Goal: Task Accomplishment & Management: Use online tool/utility

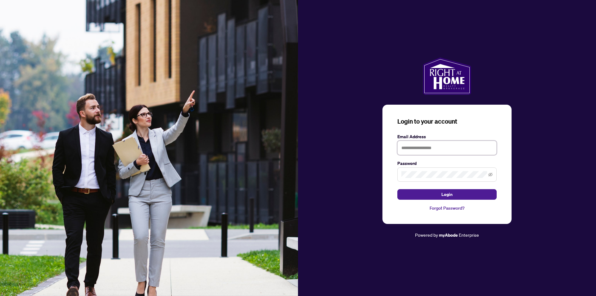
click at [424, 147] on input "text" at bounding box center [446, 148] width 99 height 14
type input "**********"
click at [447, 193] on span "Login" at bounding box center [447, 194] width 11 height 10
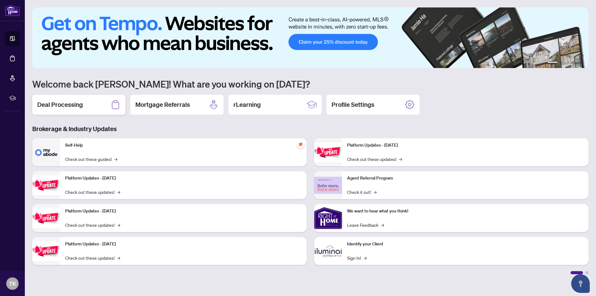
click at [92, 106] on div "Deal Processing" at bounding box center [78, 105] width 93 height 20
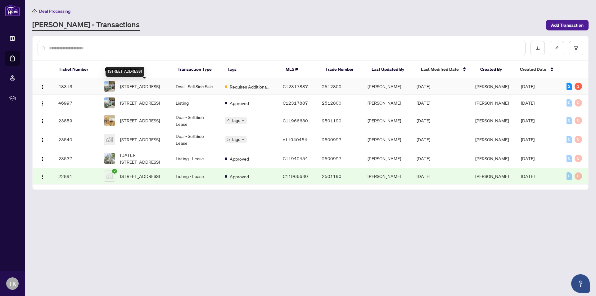
click at [160, 84] on span "[STREET_ADDRESS]" at bounding box center [140, 86] width 40 height 7
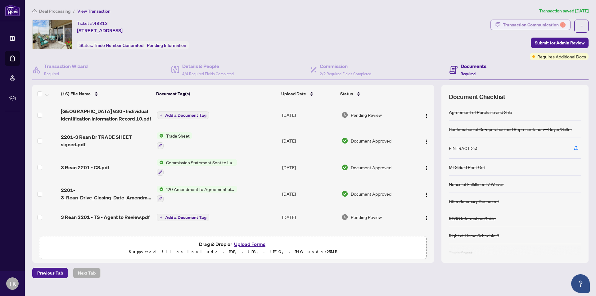
click at [540, 24] on div "Transaction Communication 1" at bounding box center [534, 25] width 63 height 10
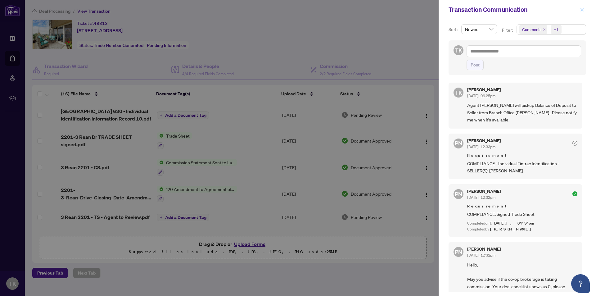
click at [582, 9] on icon "close" at bounding box center [582, 9] width 3 height 3
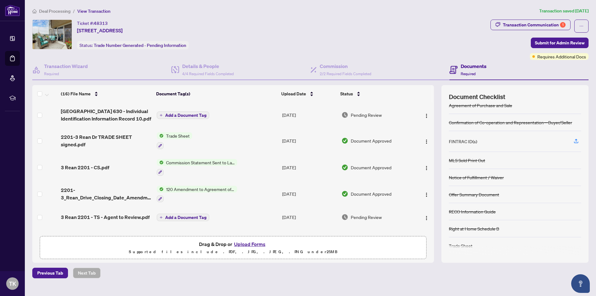
scroll to position [8, 0]
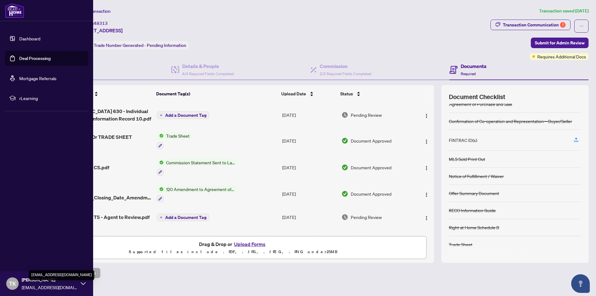
click at [75, 284] on span "[EMAIL_ADDRESS][DOMAIN_NAME]" at bounding box center [50, 287] width 56 height 7
click at [34, 245] on button "Logout" at bounding box center [46, 246] width 83 height 11
